Goal: Task Accomplishment & Management: Manage account settings

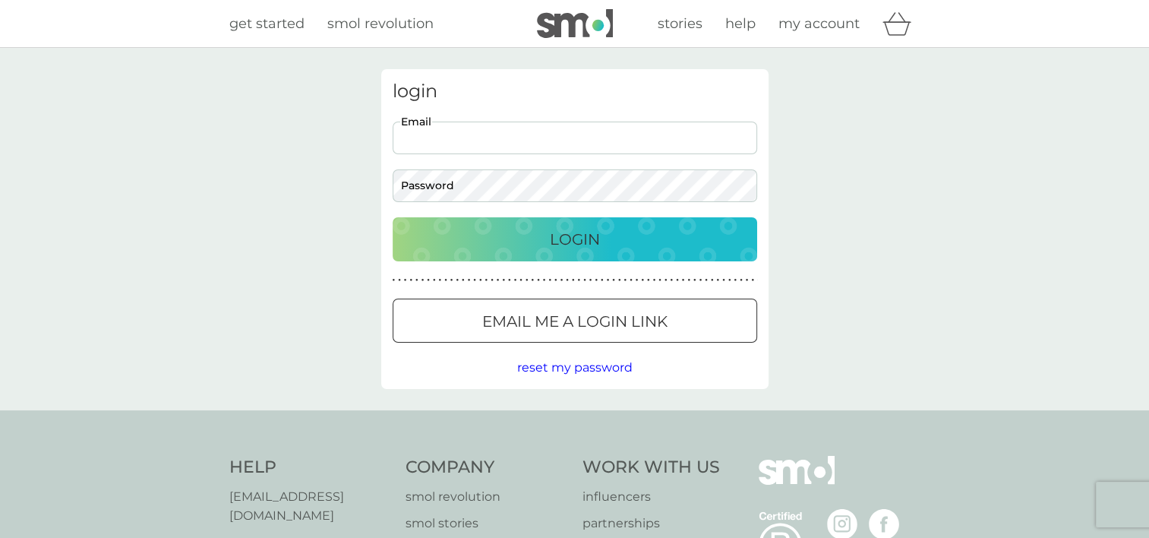
click at [566, 148] on input "Email" at bounding box center [575, 137] width 364 height 33
type input "traceysmith1301@gmail.com"
click at [534, 234] on div "Login" at bounding box center [575, 239] width 334 height 24
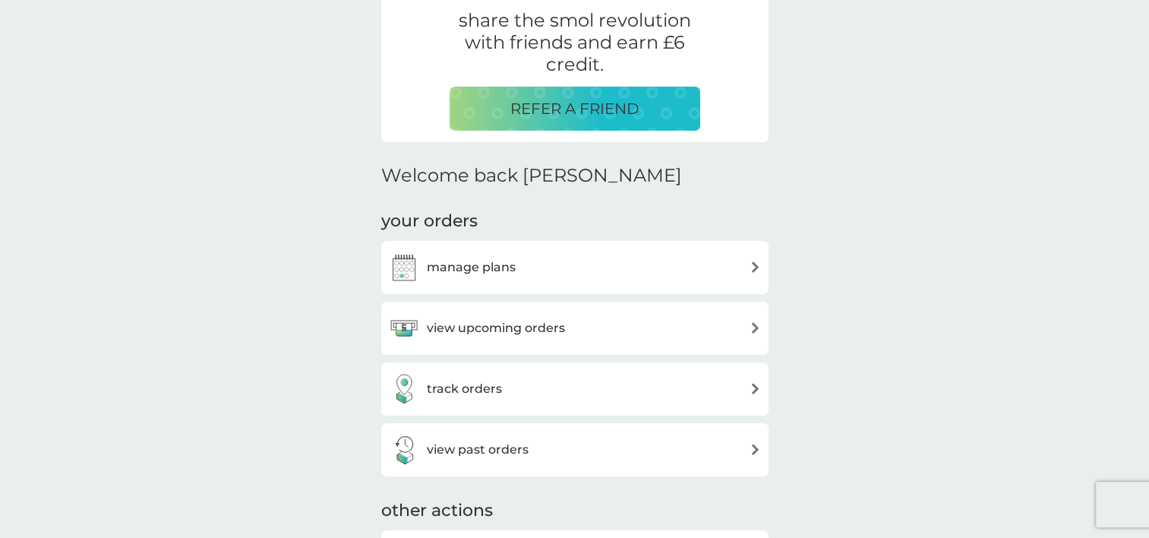
scroll to position [334, 0]
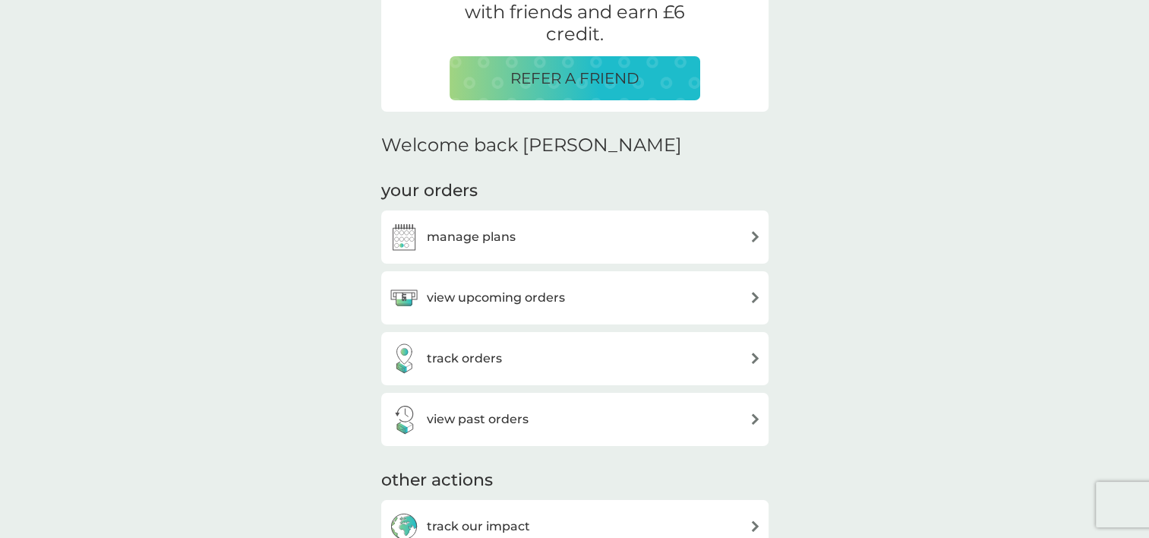
click at [755, 233] on img at bounding box center [754, 236] width 11 height 11
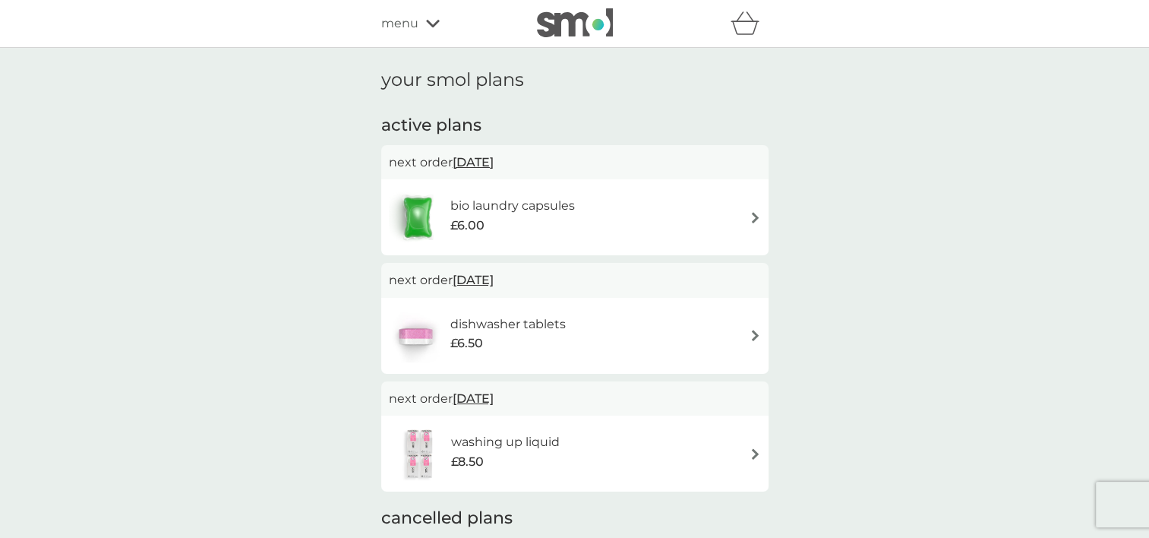
click at [756, 328] on div "dishwasher tablets £6.50" at bounding box center [575, 335] width 372 height 53
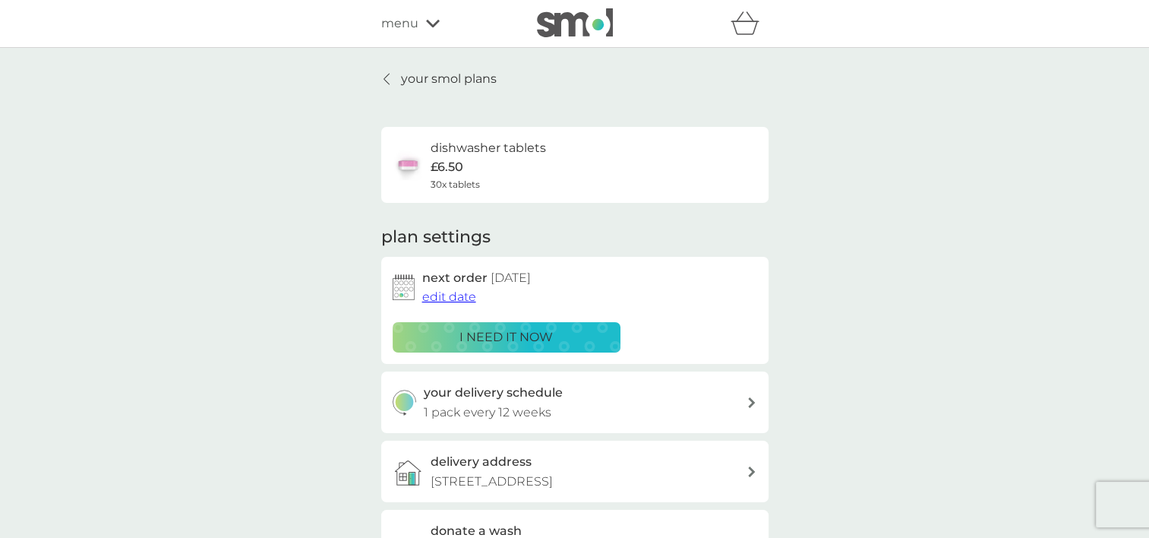
click at [749, 401] on icon at bounding box center [752, 402] width 8 height 11
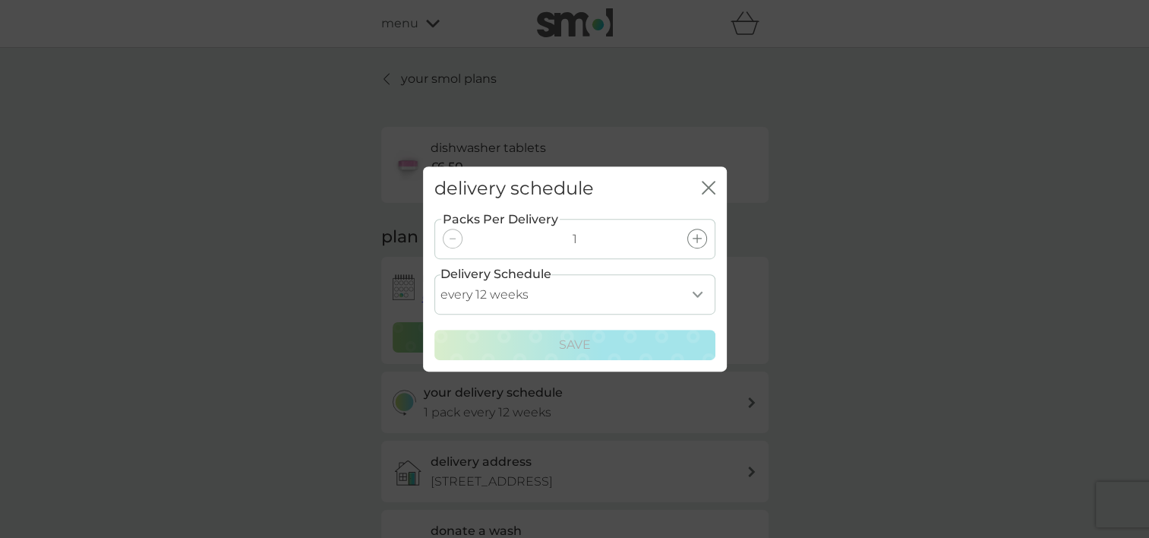
click at [695, 290] on select "every 1 week every 2 weeks every 3 weeks every 4 weeks every 5 weeks every 6 we…" at bounding box center [574, 294] width 281 height 40
click at [699, 273] on div "Packs Per Delivery 1 Delivery Schedule every 1 week every 2 weeks every 3 weeks…" at bounding box center [574, 285] width 281 height 149
click at [700, 285] on select "every 1 week every 2 weeks every 3 weeks every 4 weeks every 5 weeks every 6 we…" at bounding box center [574, 294] width 281 height 40
select select "119"
click at [434, 274] on select "every 1 week every 2 weeks every 3 weeks every 4 weeks every 5 weeks every 6 we…" at bounding box center [574, 294] width 281 height 40
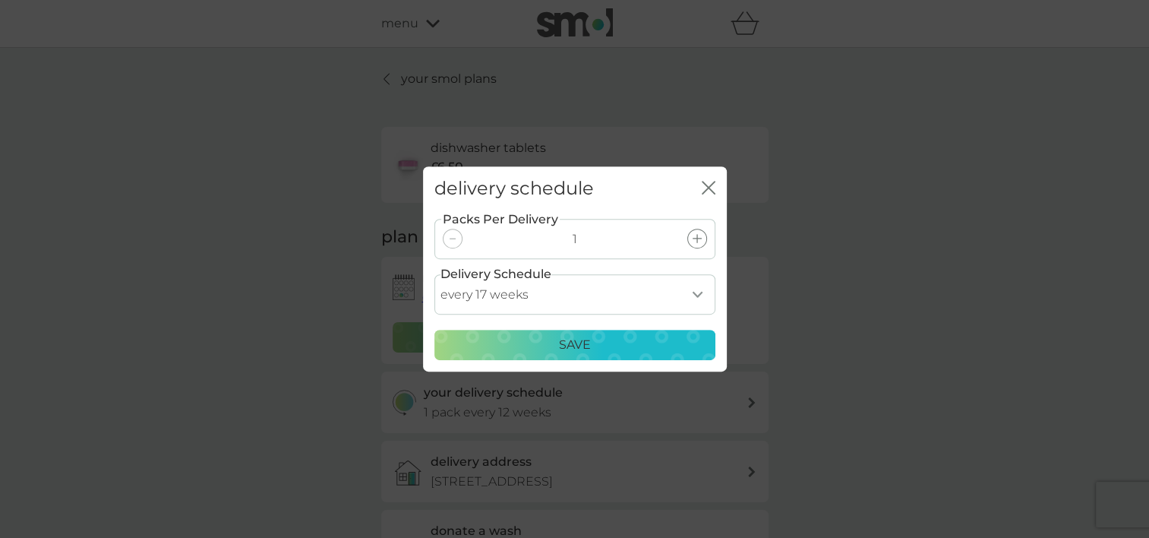
click at [645, 343] on div "Save" at bounding box center [574, 345] width 261 height 20
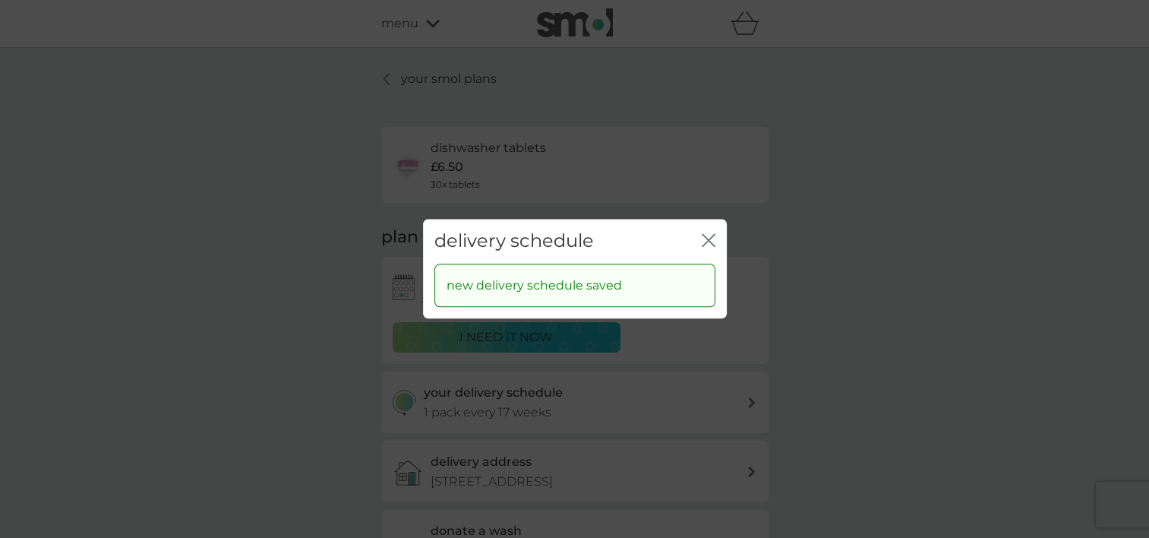
click at [708, 242] on icon "close" at bounding box center [709, 240] width 14 height 14
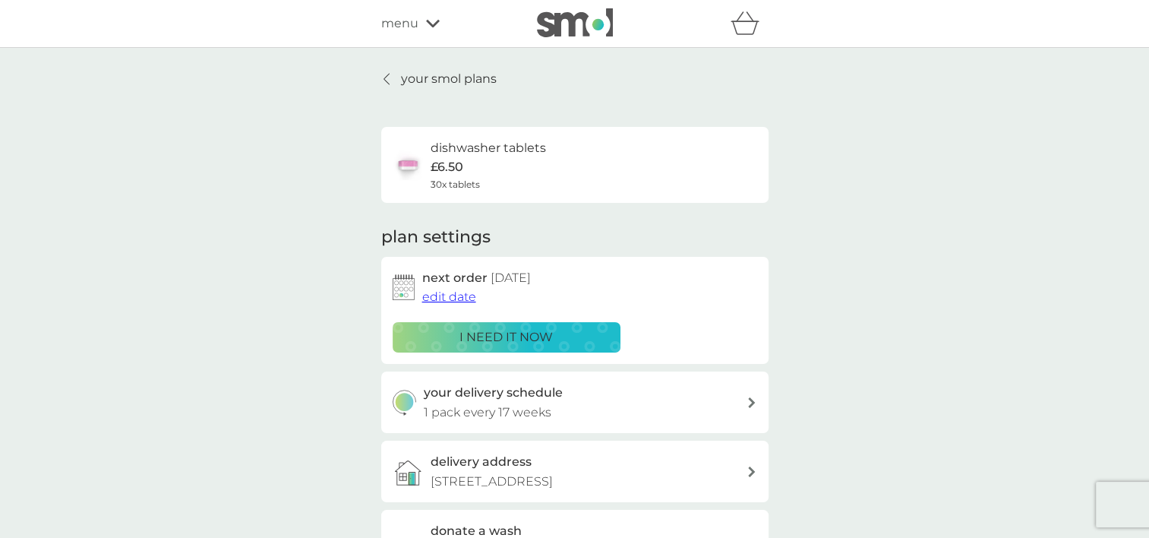
click at [756, 399] on div at bounding box center [752, 402] width 12 height 11
select select "119"
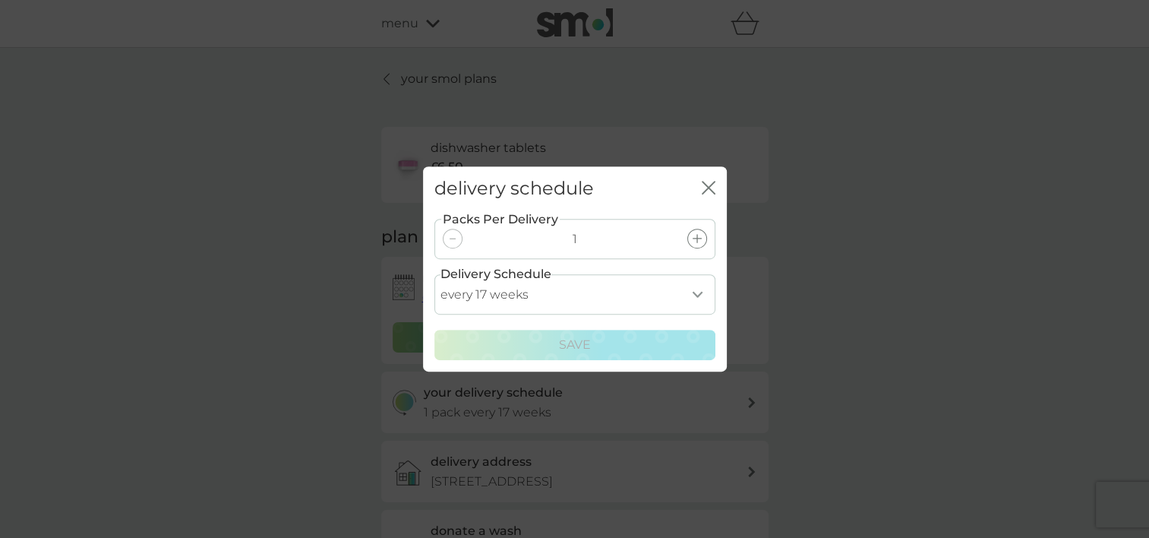
click at [692, 296] on select "every 1 week every 2 weeks every 3 weeks every 4 weeks every 5 weeks every 6 we…" at bounding box center [574, 294] width 281 height 40
click at [796, 265] on div "delivery schedule close Packs Per Delivery 1 Delivery Schedule every 1 week eve…" at bounding box center [574, 269] width 1149 height 538
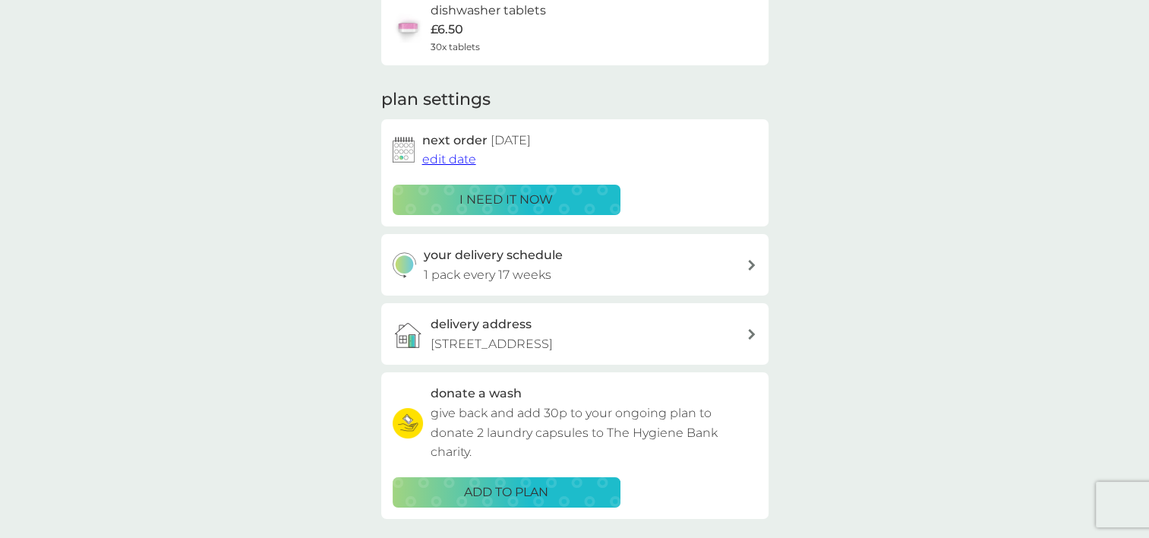
scroll to position [152, 0]
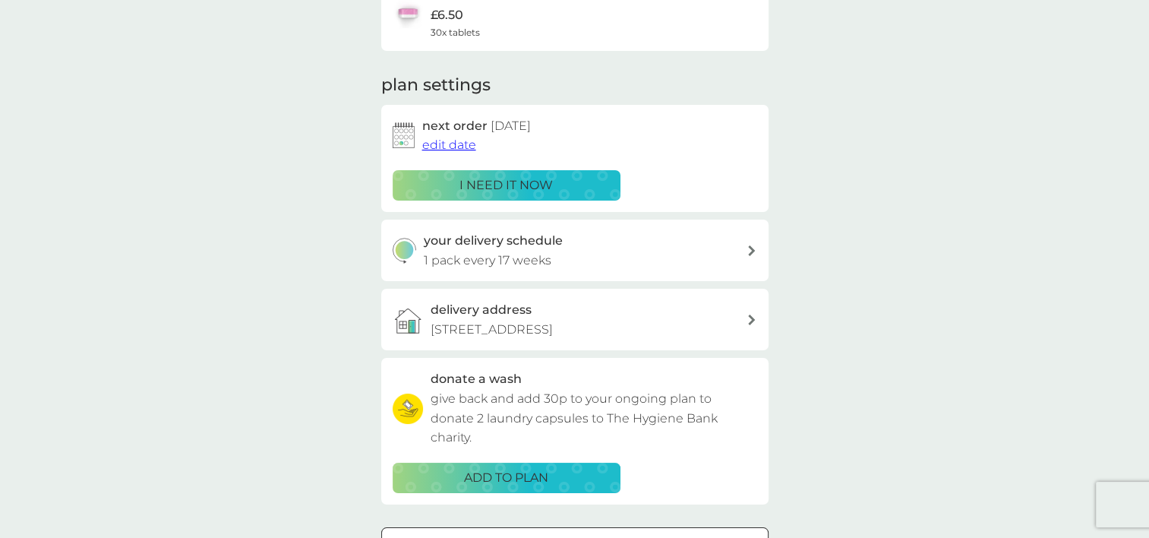
click at [456, 147] on span "edit date" at bounding box center [449, 144] width 54 height 14
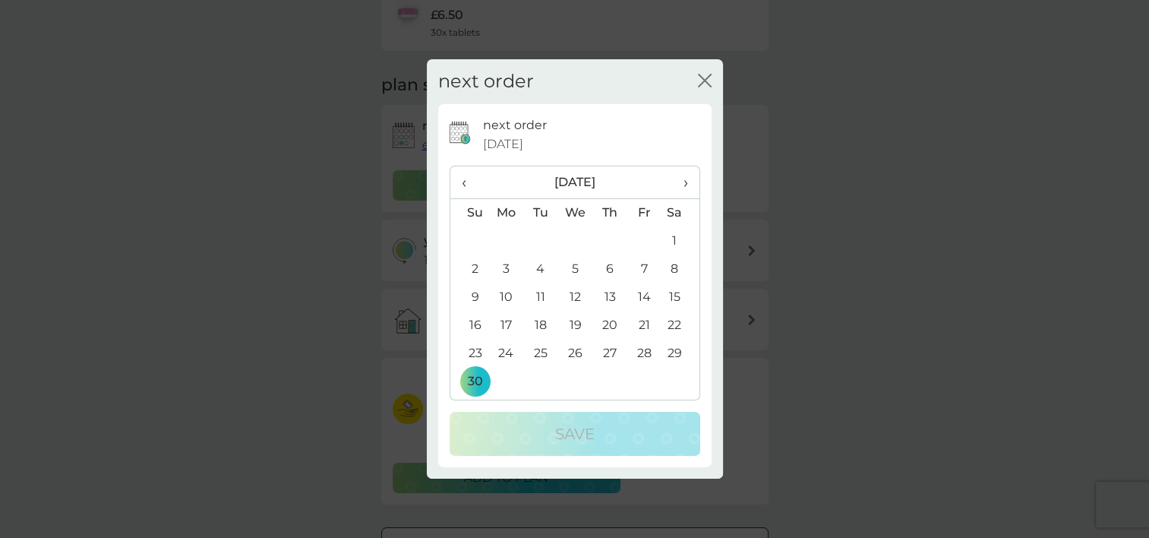
click at [682, 184] on span "›" at bounding box center [679, 182] width 15 height 32
click at [574, 270] on td "4" at bounding box center [574, 269] width 35 height 28
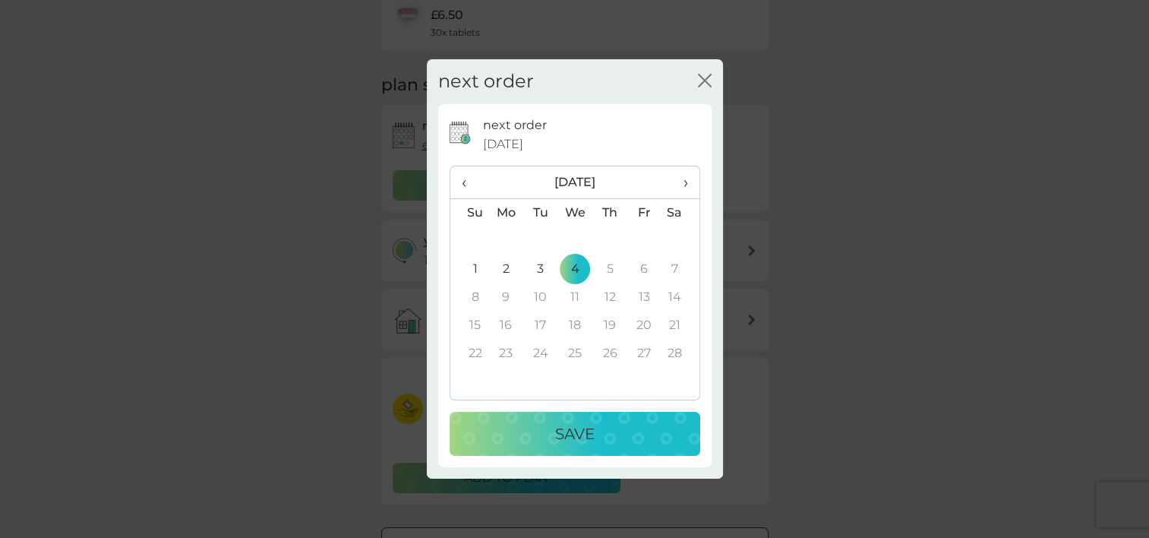
click at [610, 433] on div "Save" at bounding box center [575, 433] width 220 height 24
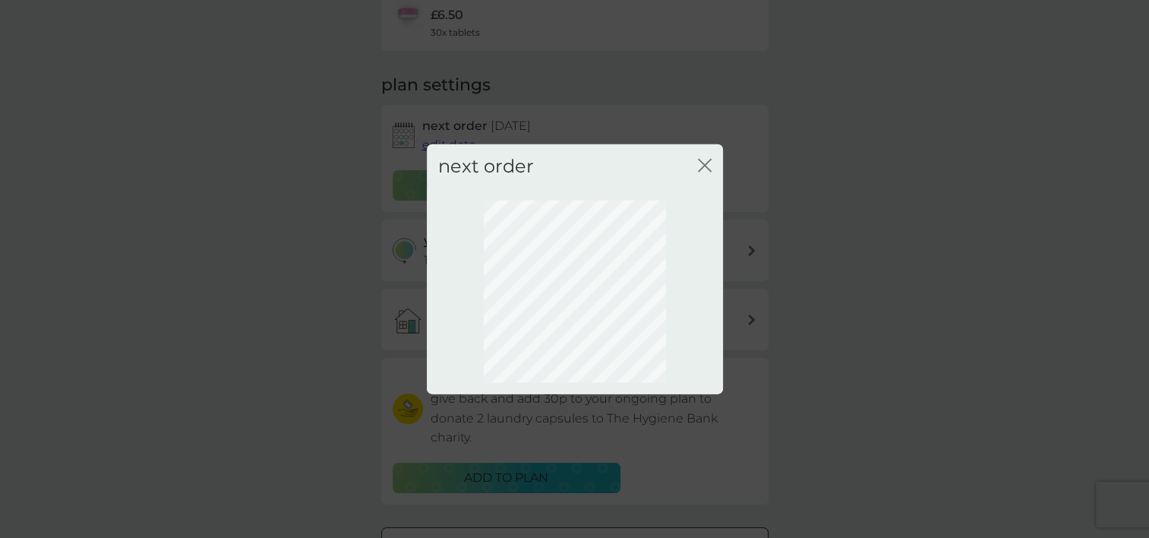
scroll to position [99, 0]
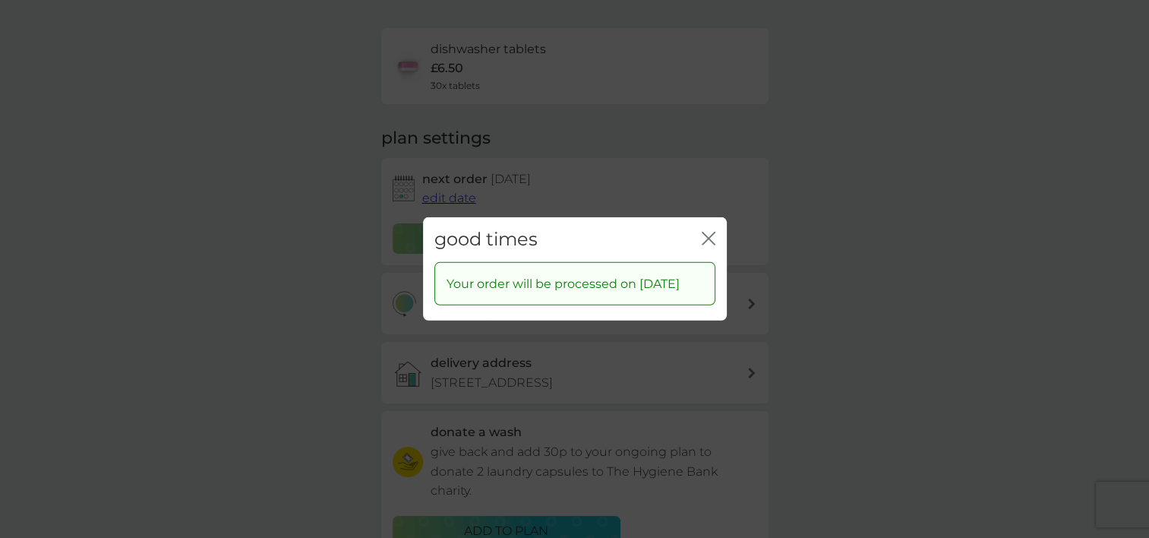
click at [708, 232] on icon "close" at bounding box center [709, 239] width 14 height 14
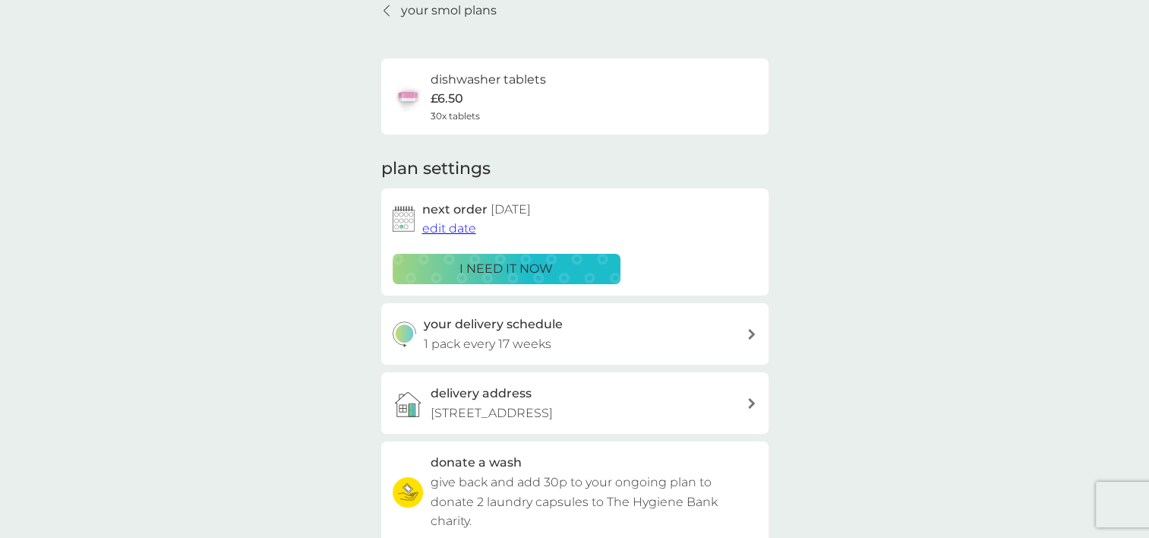
scroll to position [0, 0]
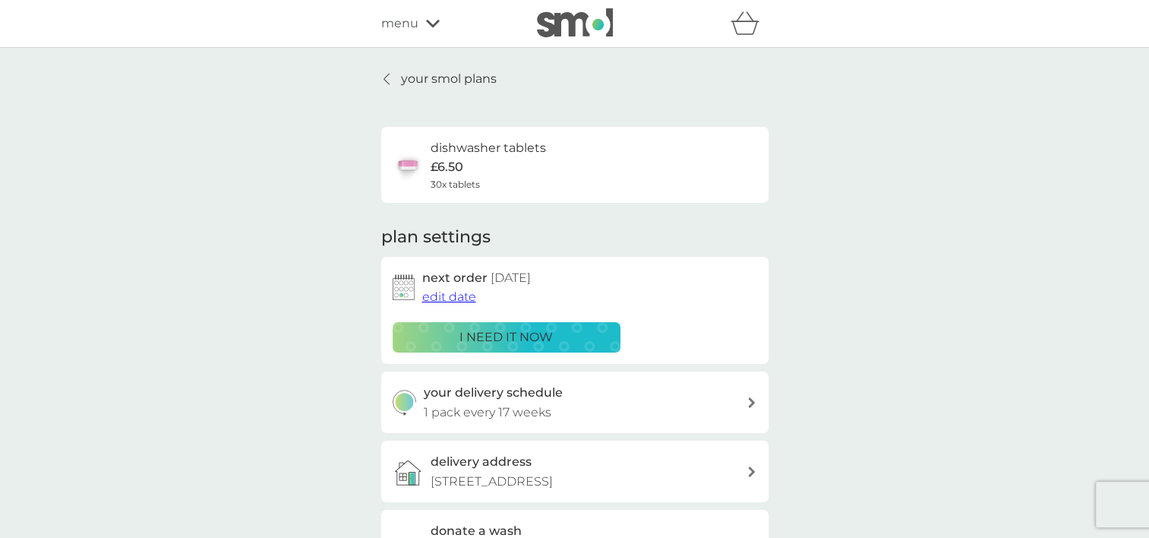
click at [456, 79] on p "your smol plans" at bounding box center [449, 79] width 96 height 20
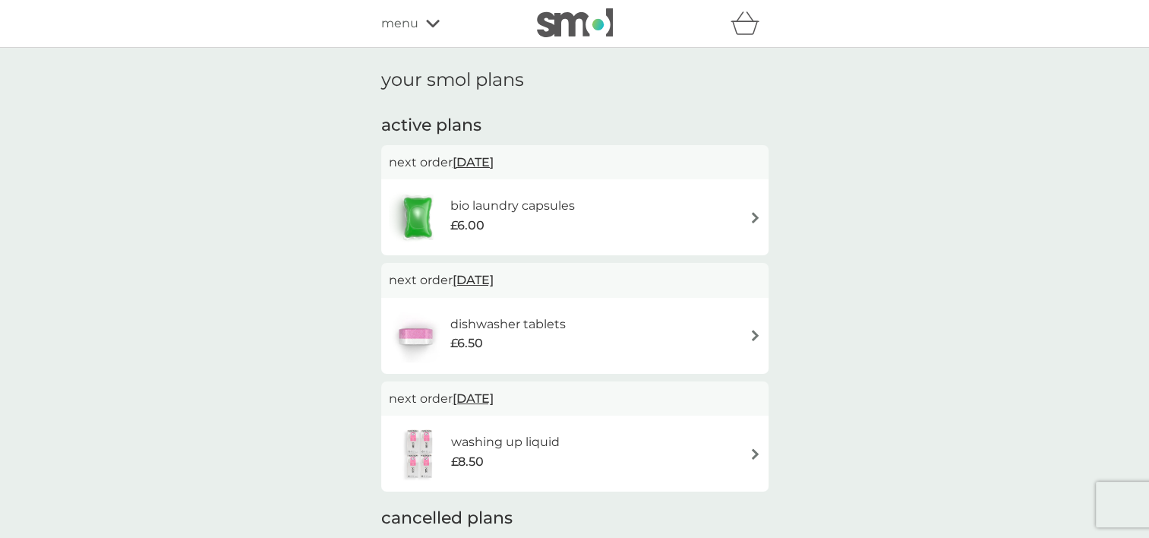
click at [752, 449] on img at bounding box center [754, 453] width 11 height 11
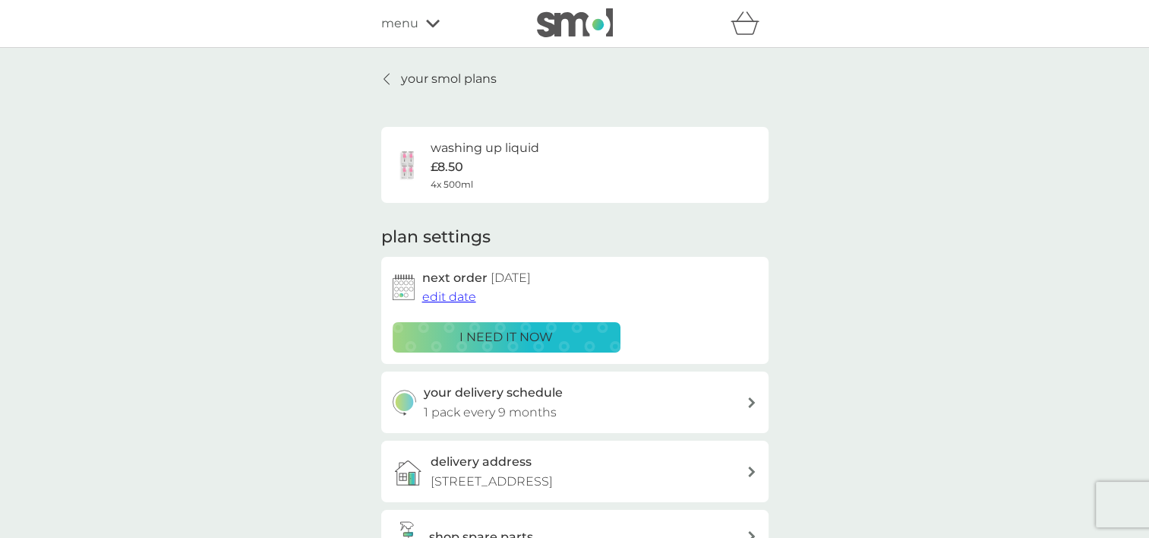
click at [439, 296] on span "edit date" at bounding box center [449, 296] width 54 height 14
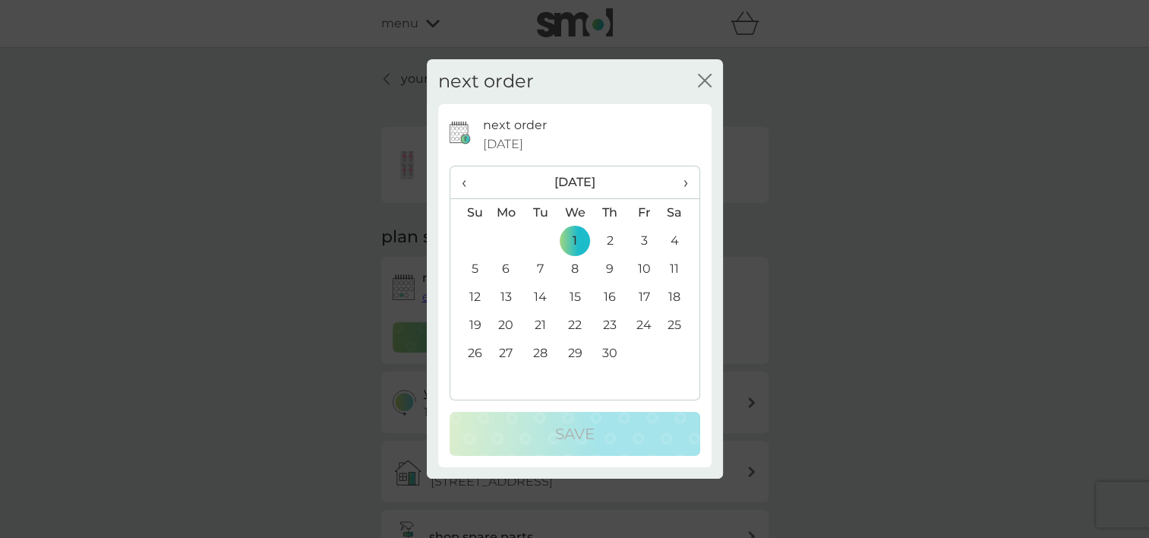
click at [686, 180] on span "›" at bounding box center [679, 182] width 15 height 32
click at [578, 270] on td "6" at bounding box center [574, 269] width 35 height 28
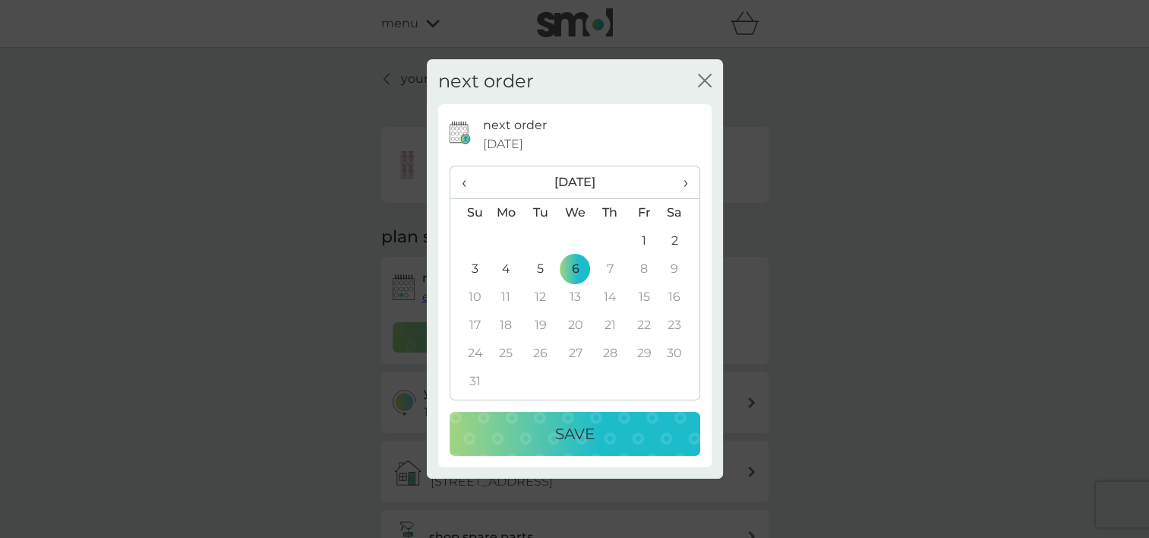
click at [587, 428] on p "Save" at bounding box center [574, 433] width 39 height 24
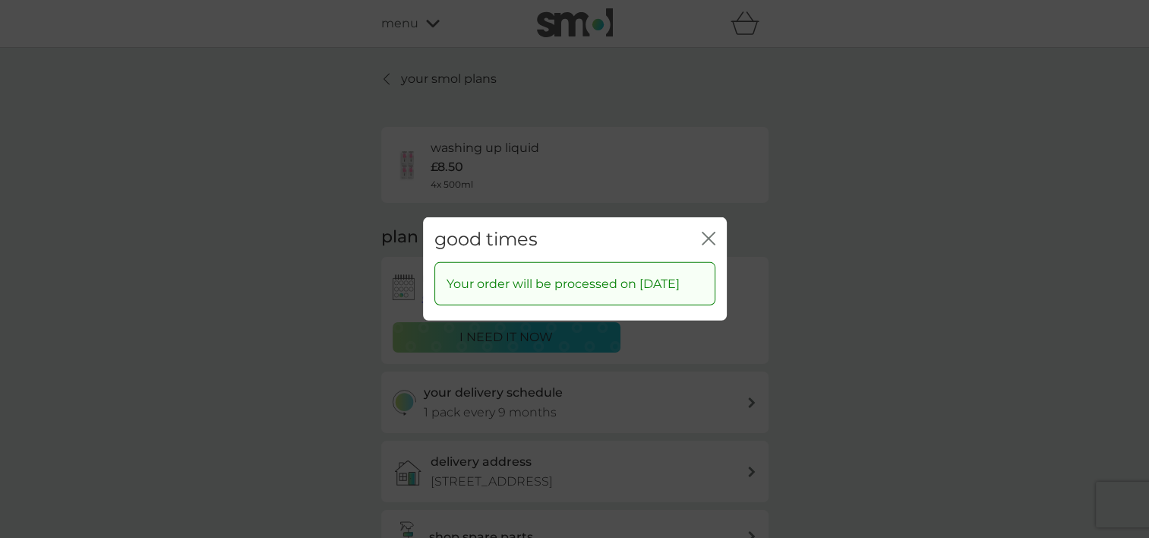
click at [708, 232] on icon "close" at bounding box center [711, 238] width 6 height 12
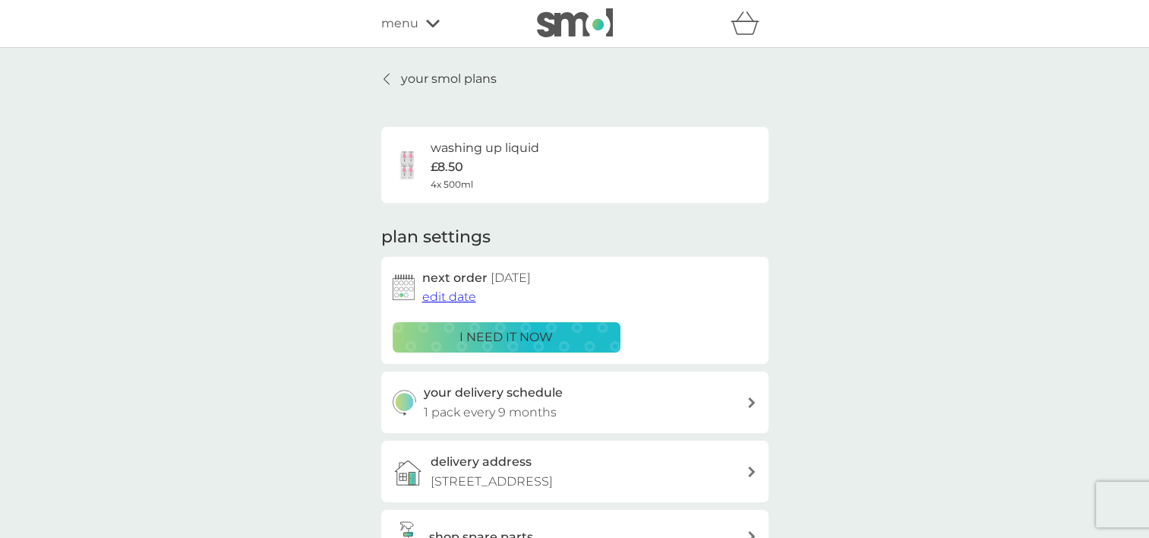
click at [413, 77] on p "your smol plans" at bounding box center [449, 79] width 96 height 20
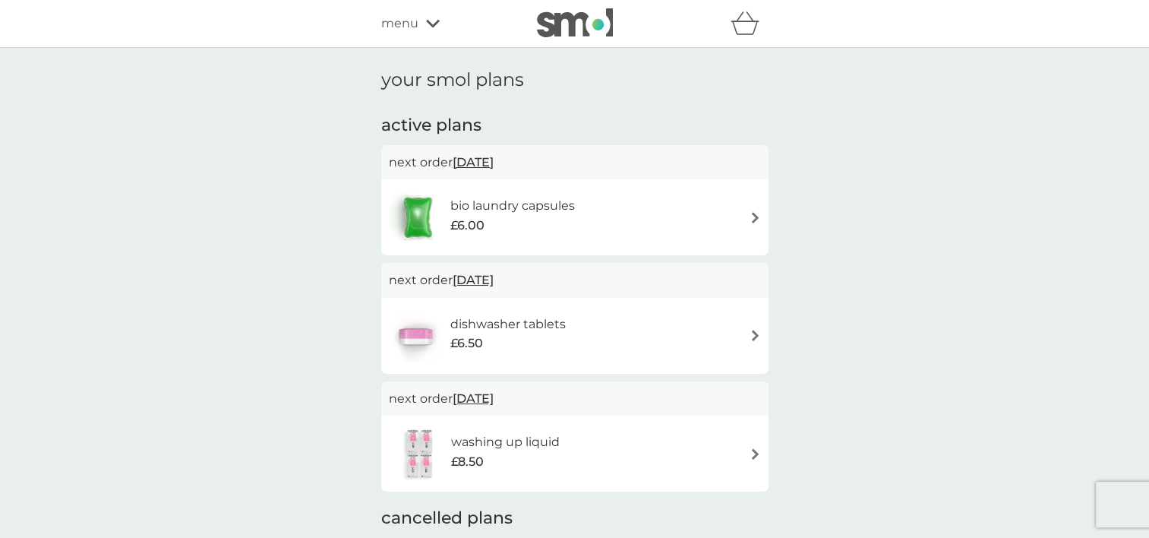
click at [576, 226] on div "bio laundry capsules £6.00" at bounding box center [520, 217] width 140 height 43
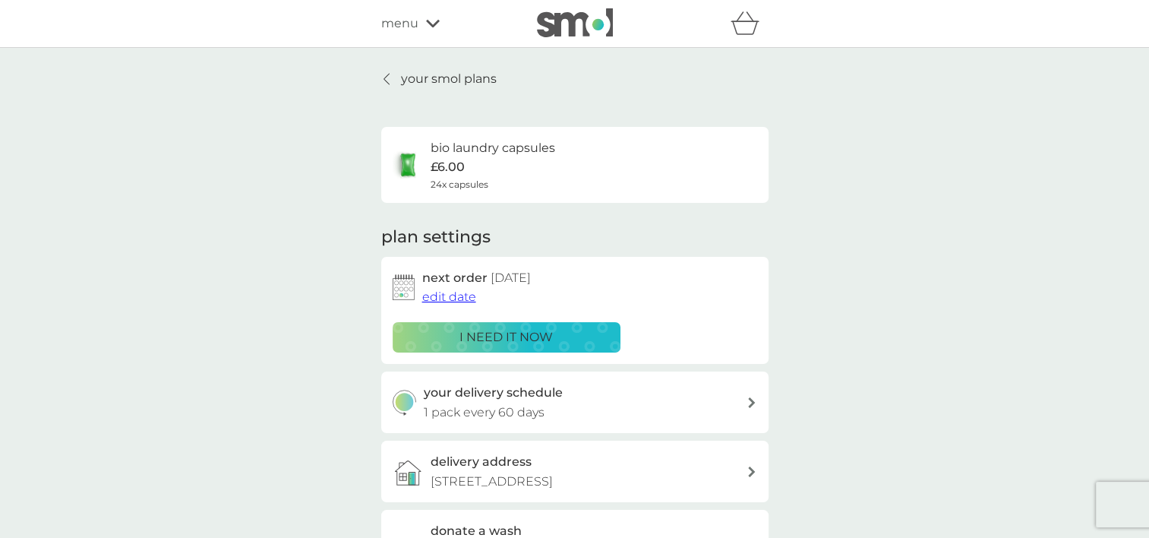
click at [453, 296] on span "edit date" at bounding box center [449, 296] width 54 height 14
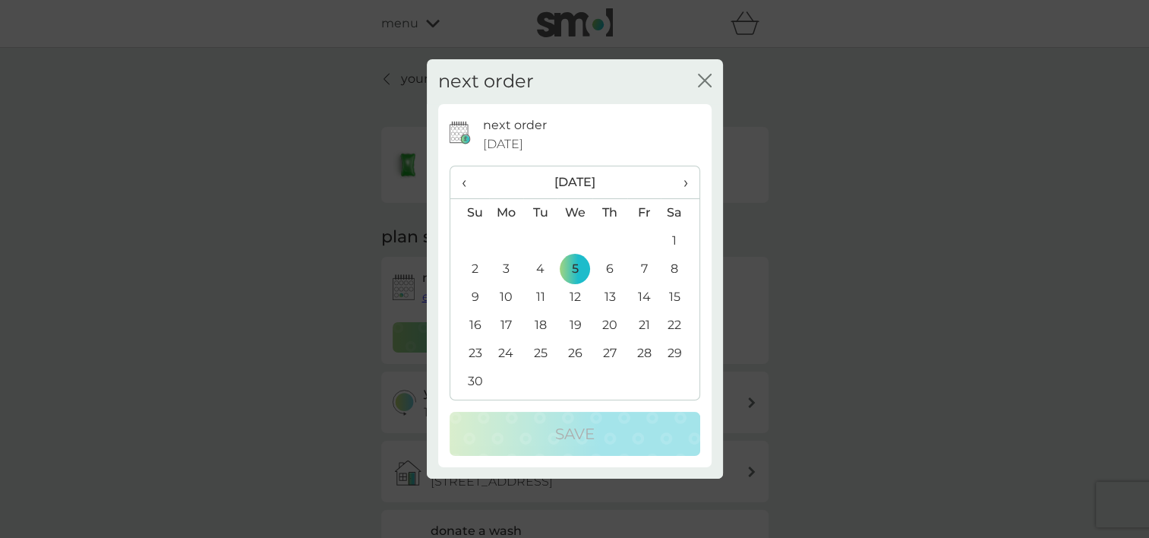
click at [468, 378] on td "30" at bounding box center [469, 381] width 39 height 28
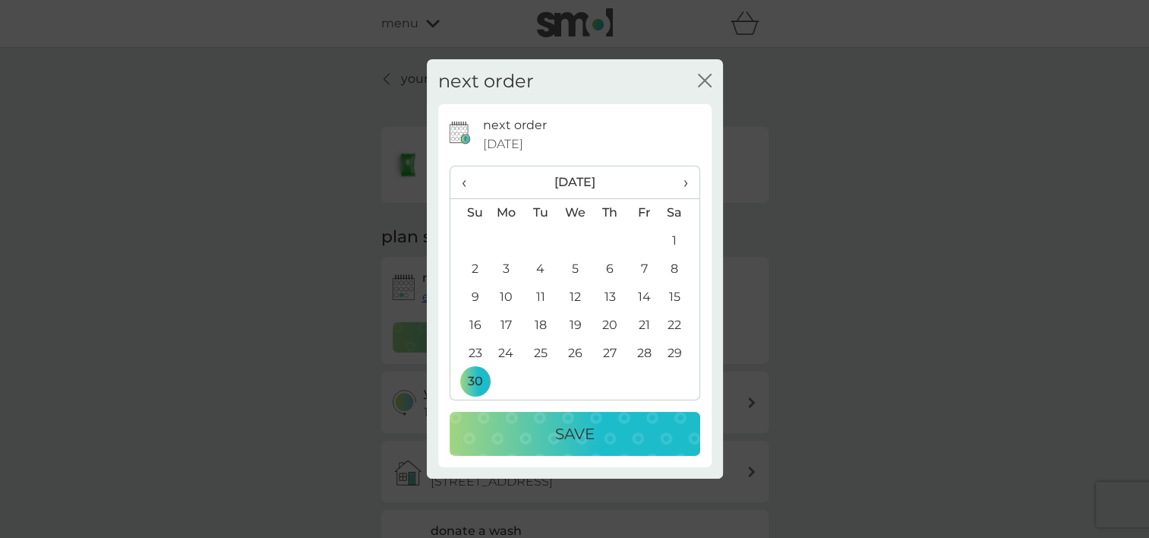
click at [573, 433] on p "Save" at bounding box center [574, 433] width 39 height 24
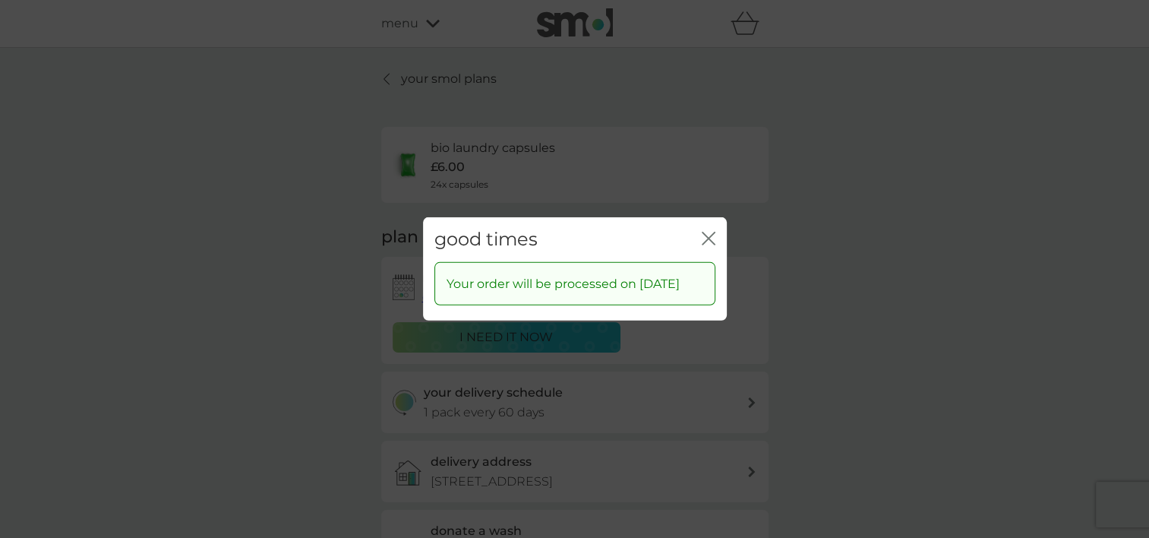
click at [708, 232] on icon "close" at bounding box center [711, 238] width 6 height 12
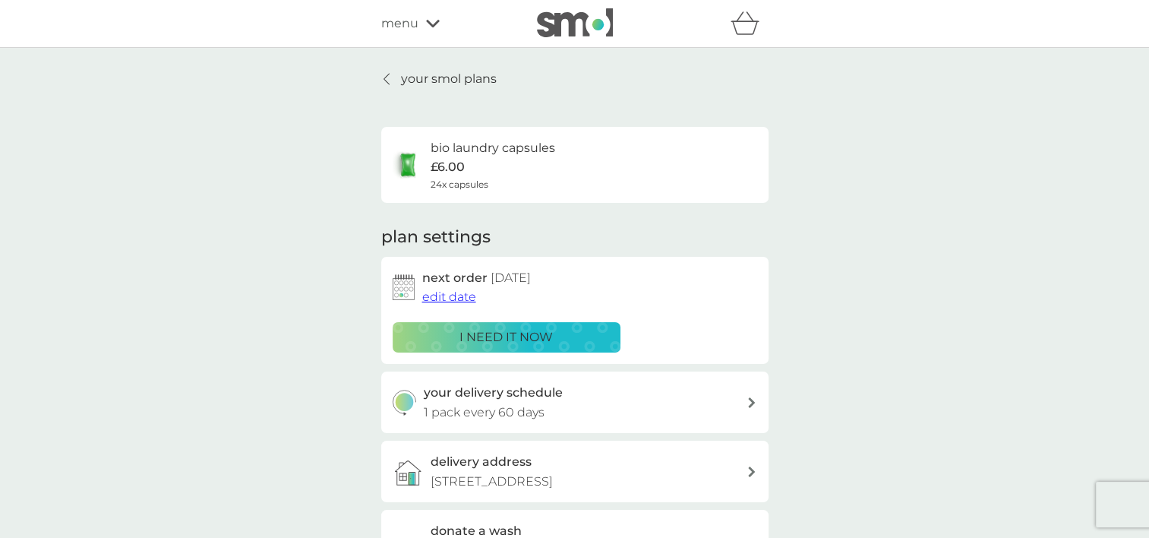
click at [396, 84] on link "your smol plans" at bounding box center [438, 79] width 115 height 20
